Goal: Find specific page/section: Find specific page/section

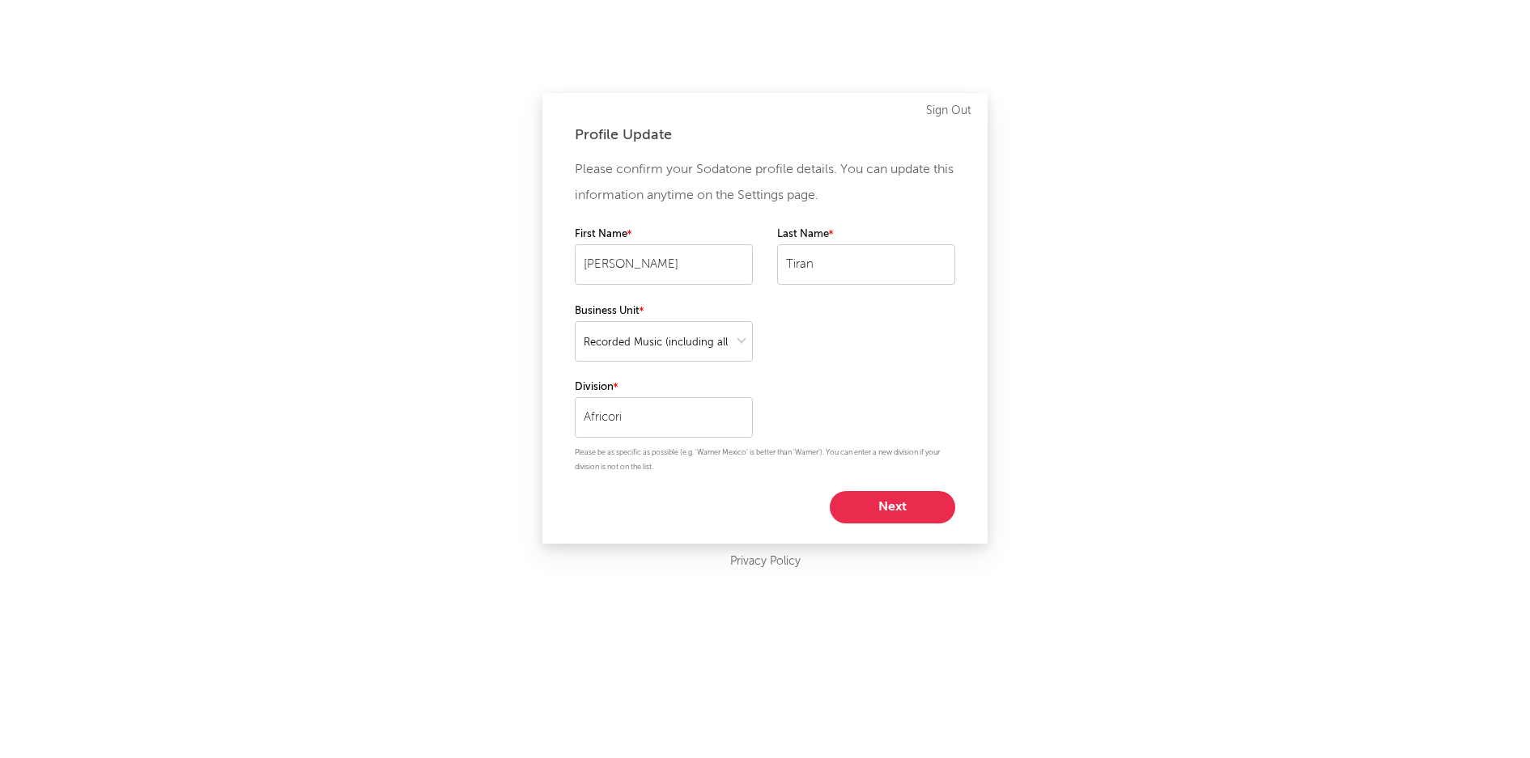
select select "recorded_music"
click at [919, 512] on button "Next" at bounding box center [892, 507] width 125 height 32
select select "manager"
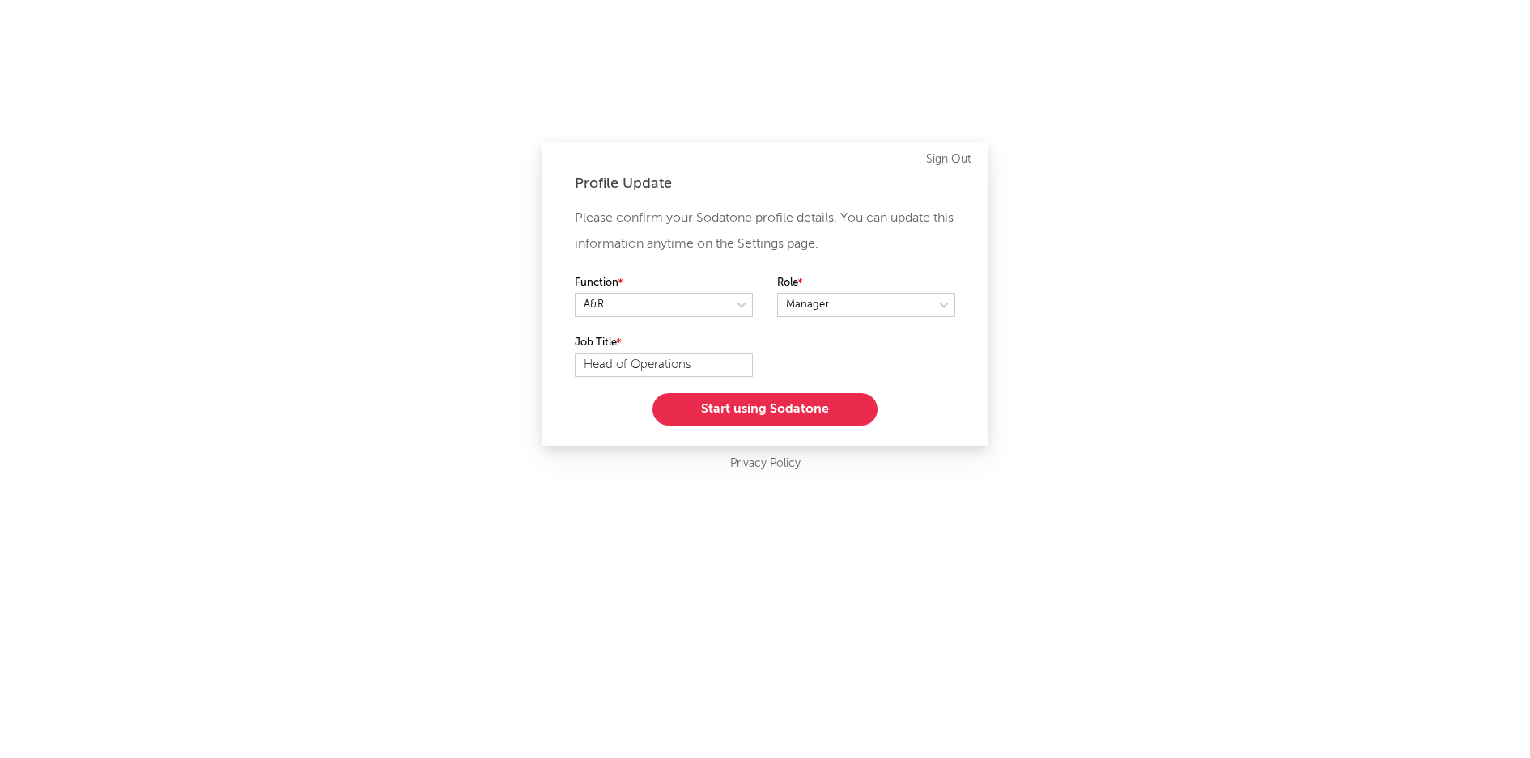
click at [830, 406] on button "Start using Sodatone" at bounding box center [764, 409] width 225 height 32
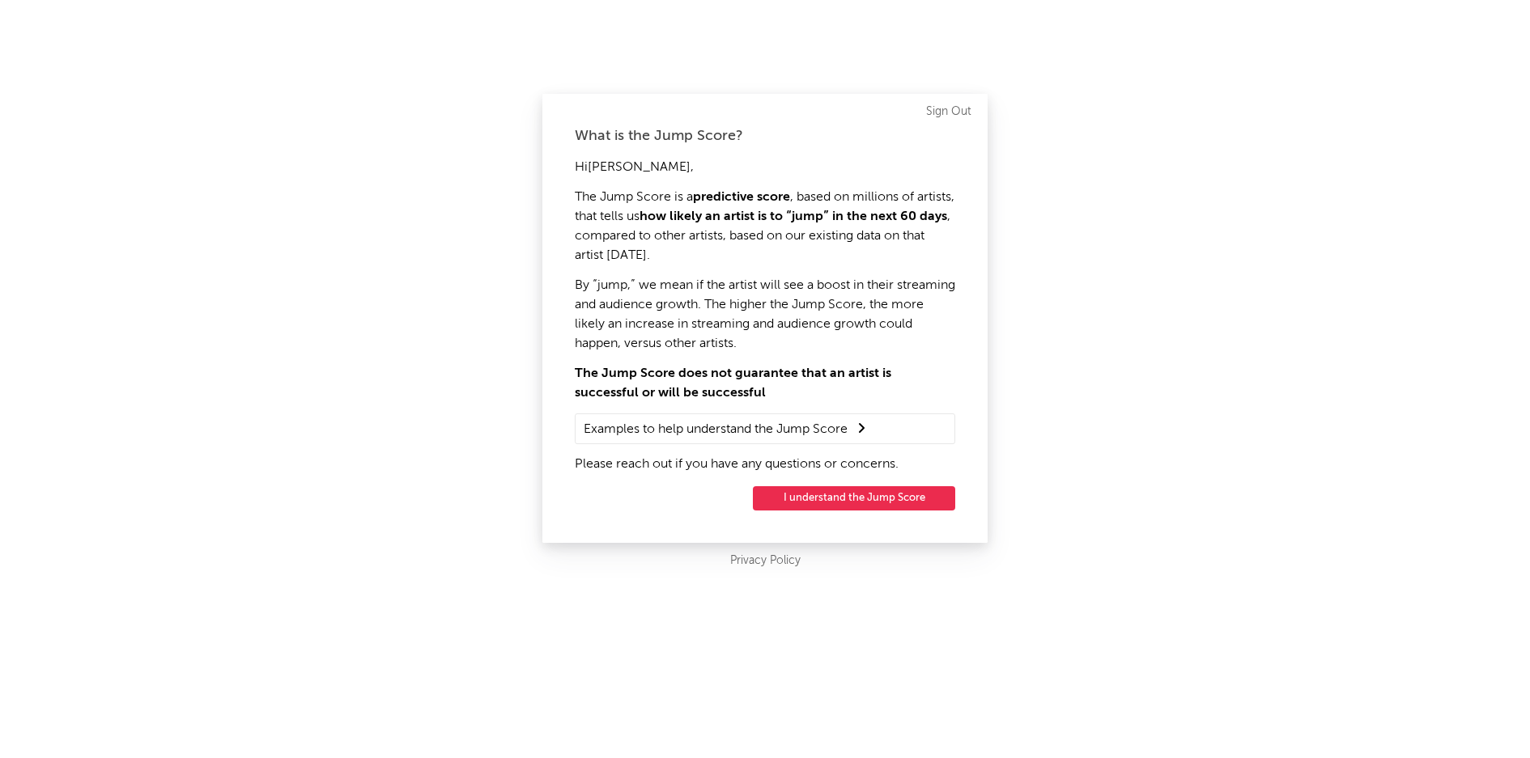
click at [892, 495] on button "I understand the Jump Score" at bounding box center [854, 499] width 202 height 24
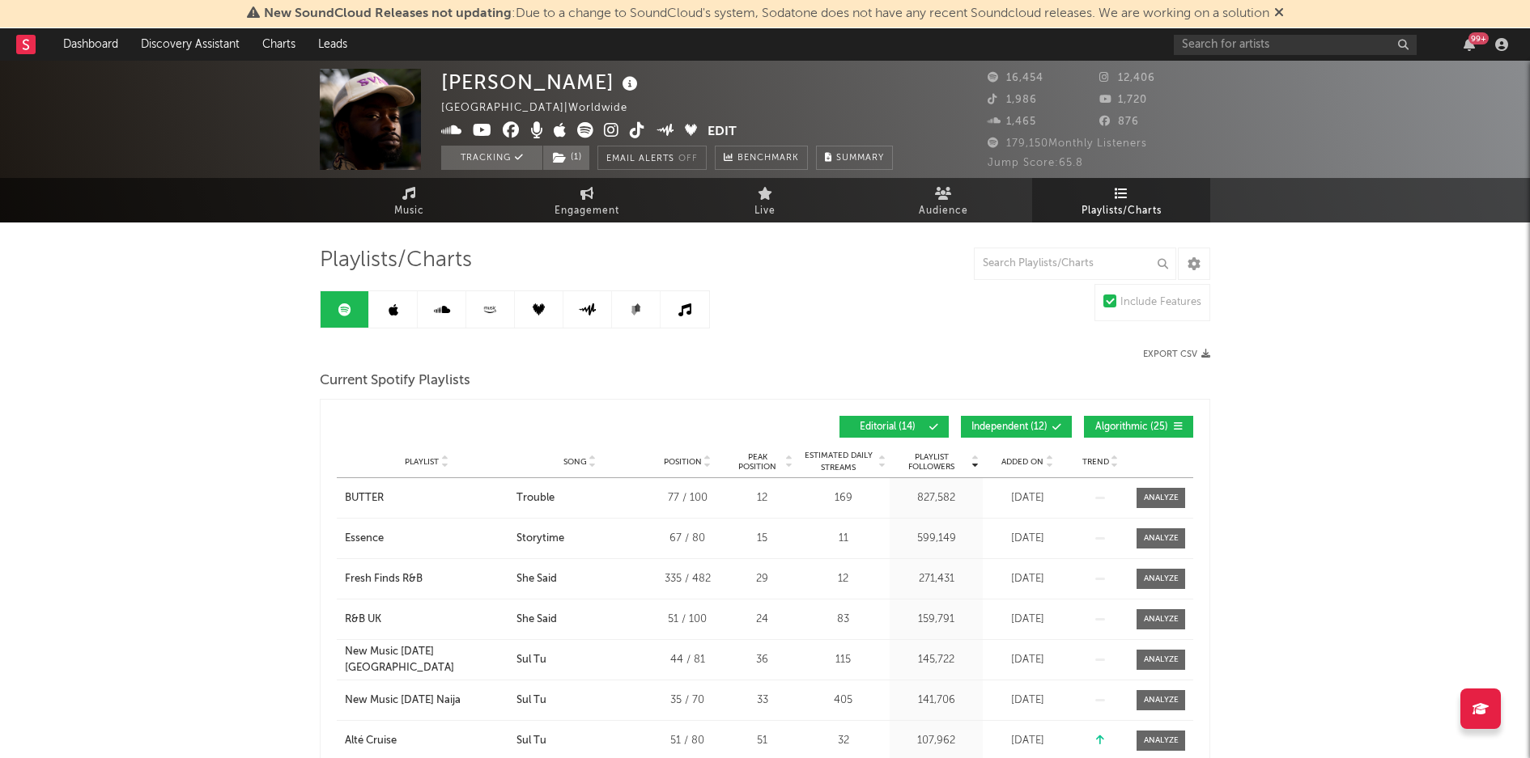
click at [1283, 7] on icon at bounding box center [1279, 12] width 10 height 13
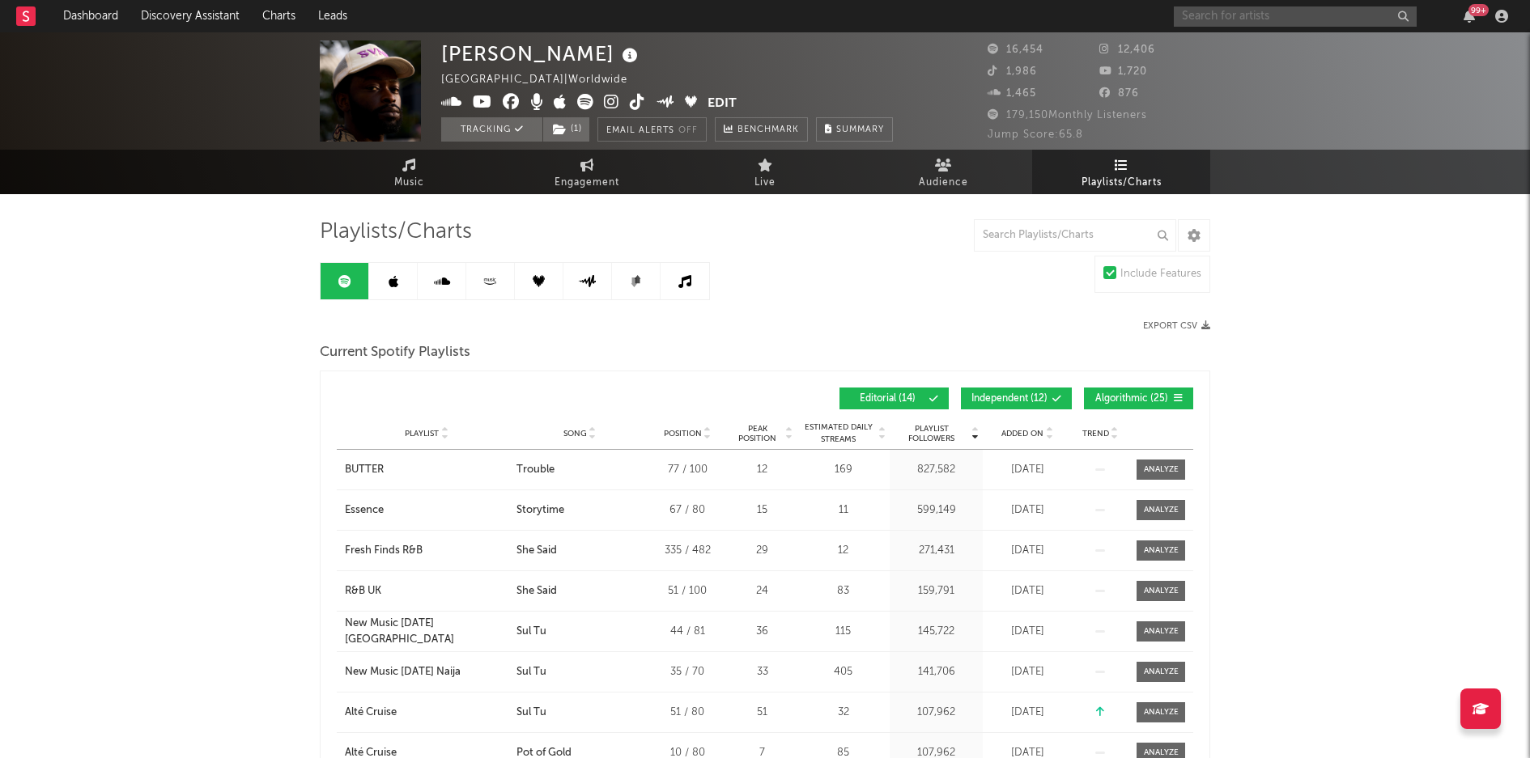
click at [1239, 15] on input "text" at bounding box center [1295, 16] width 243 height 20
type input "benji"
